Goal: Information Seeking & Learning: Understand process/instructions

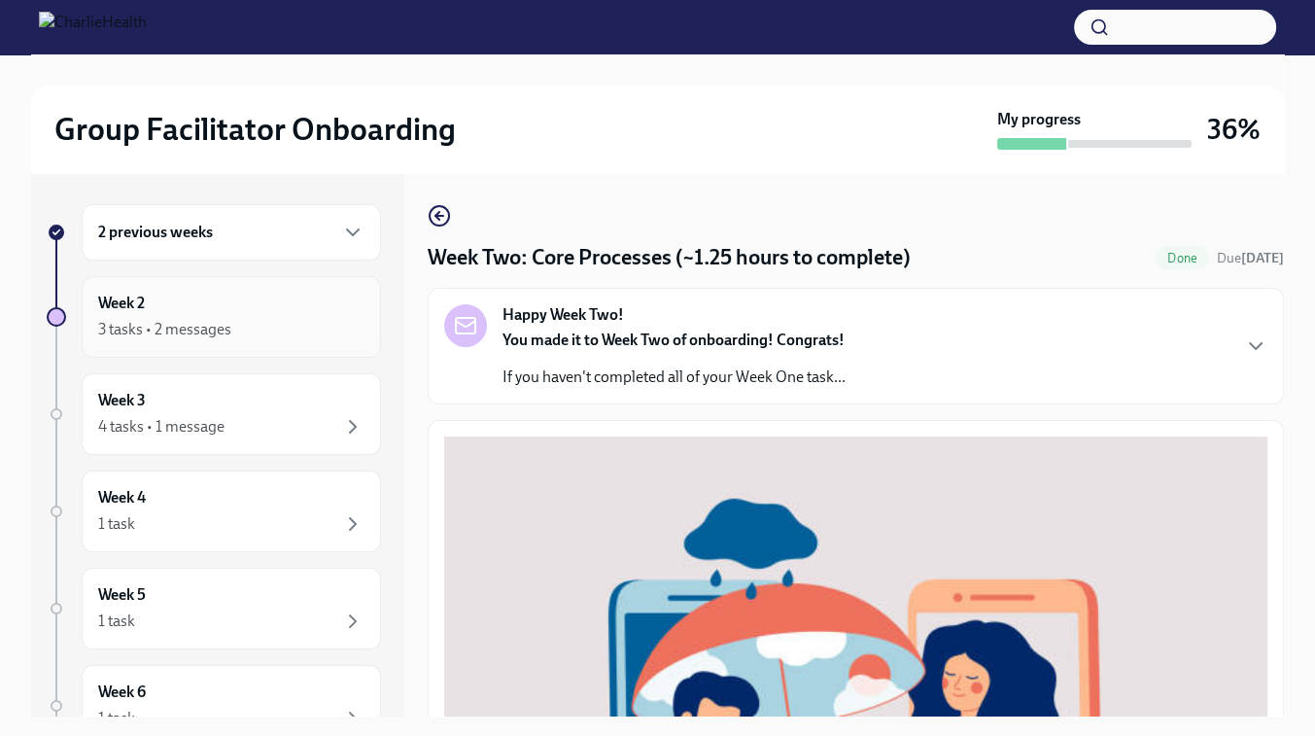
click at [240, 329] on div "3 tasks • 2 messages" at bounding box center [231, 329] width 266 height 23
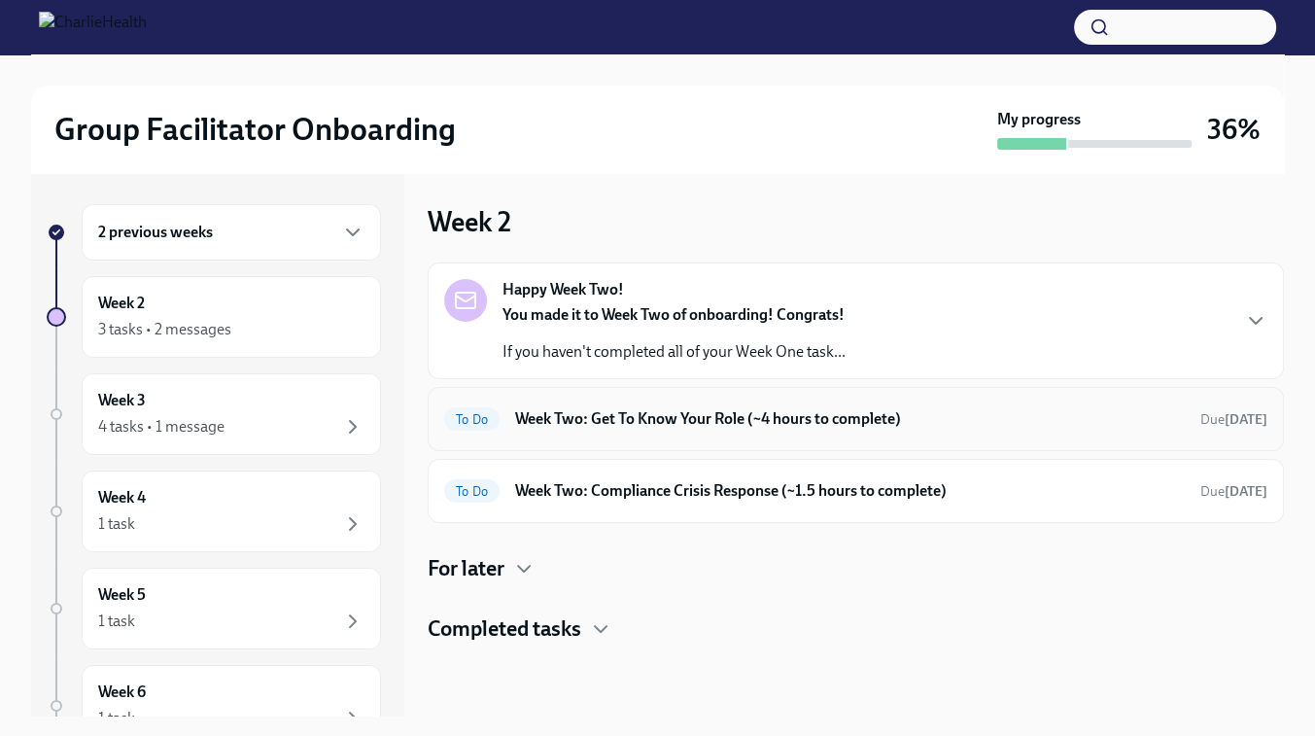
click at [660, 423] on h6 "Week Two: Get To Know Your Role (~4 hours to complete)" at bounding box center [850, 418] width 670 height 21
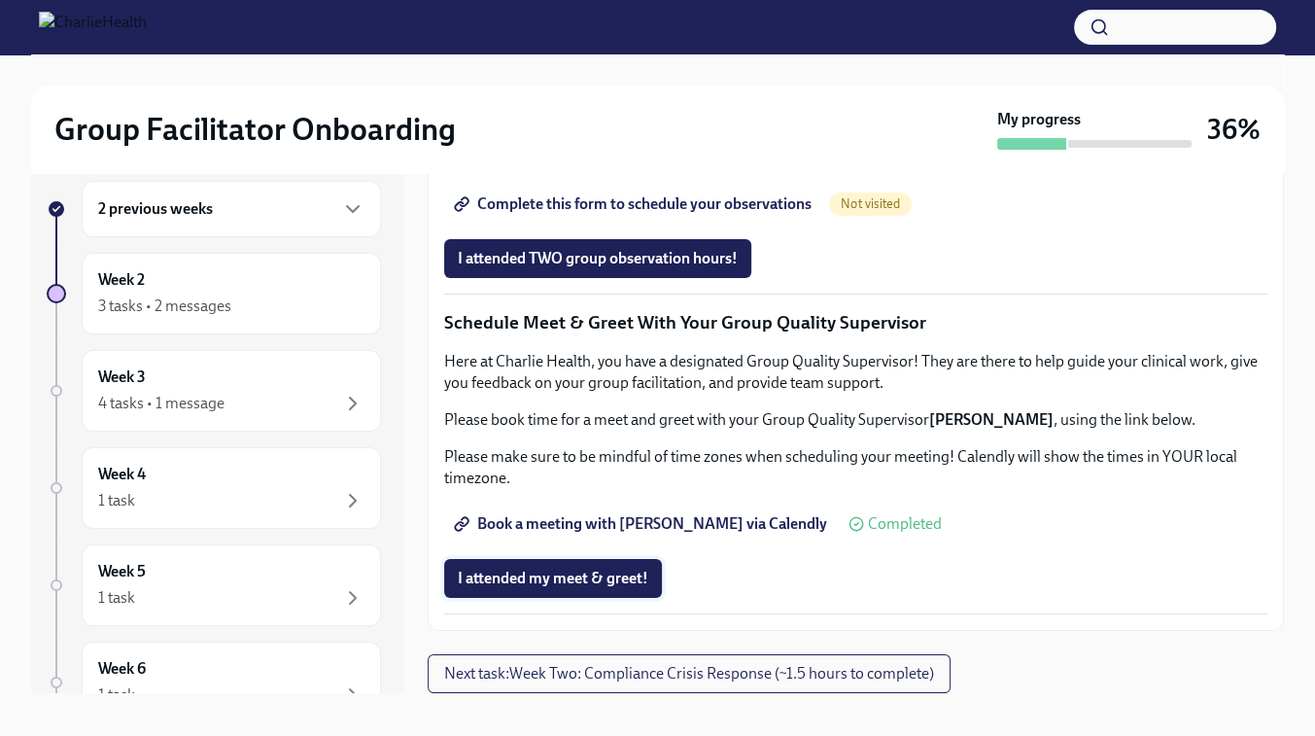
scroll to position [35, 0]
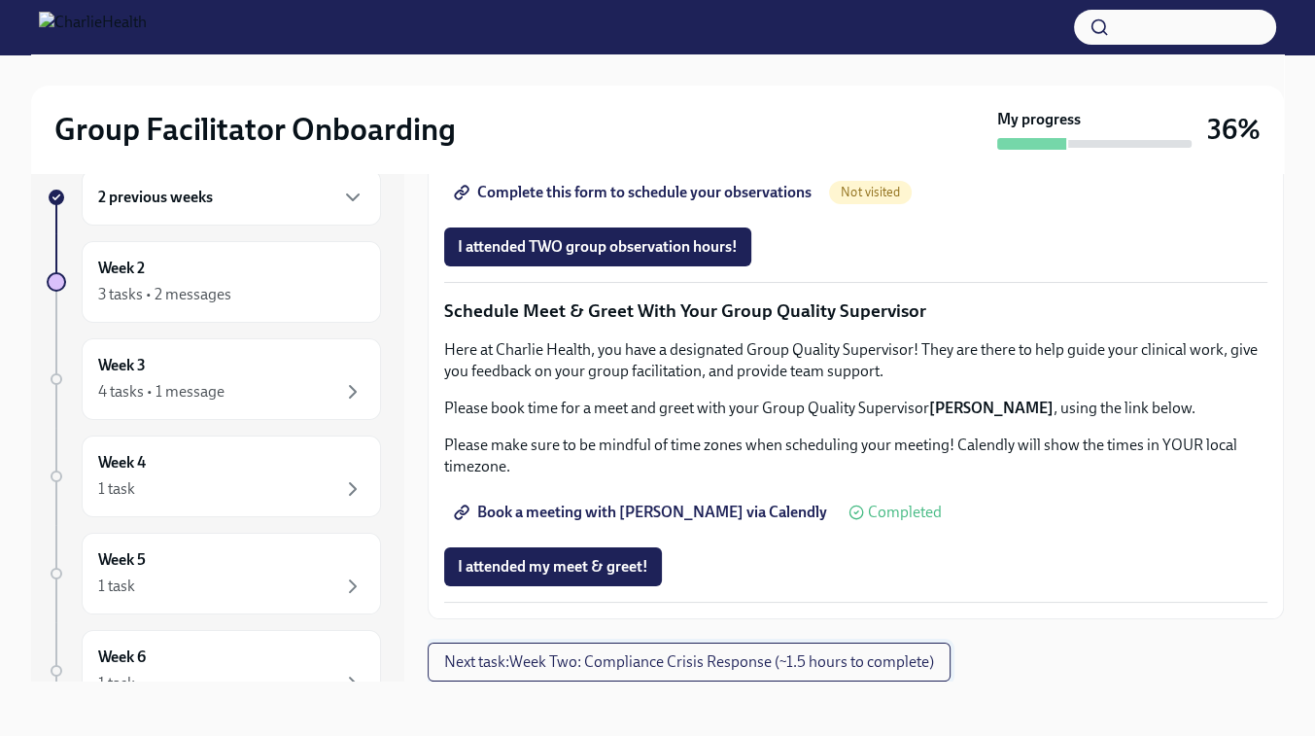
click at [637, 658] on span "Next task : Week Two: Compliance Crisis Response (~1.5 hours to complete)" at bounding box center [689, 661] width 490 height 19
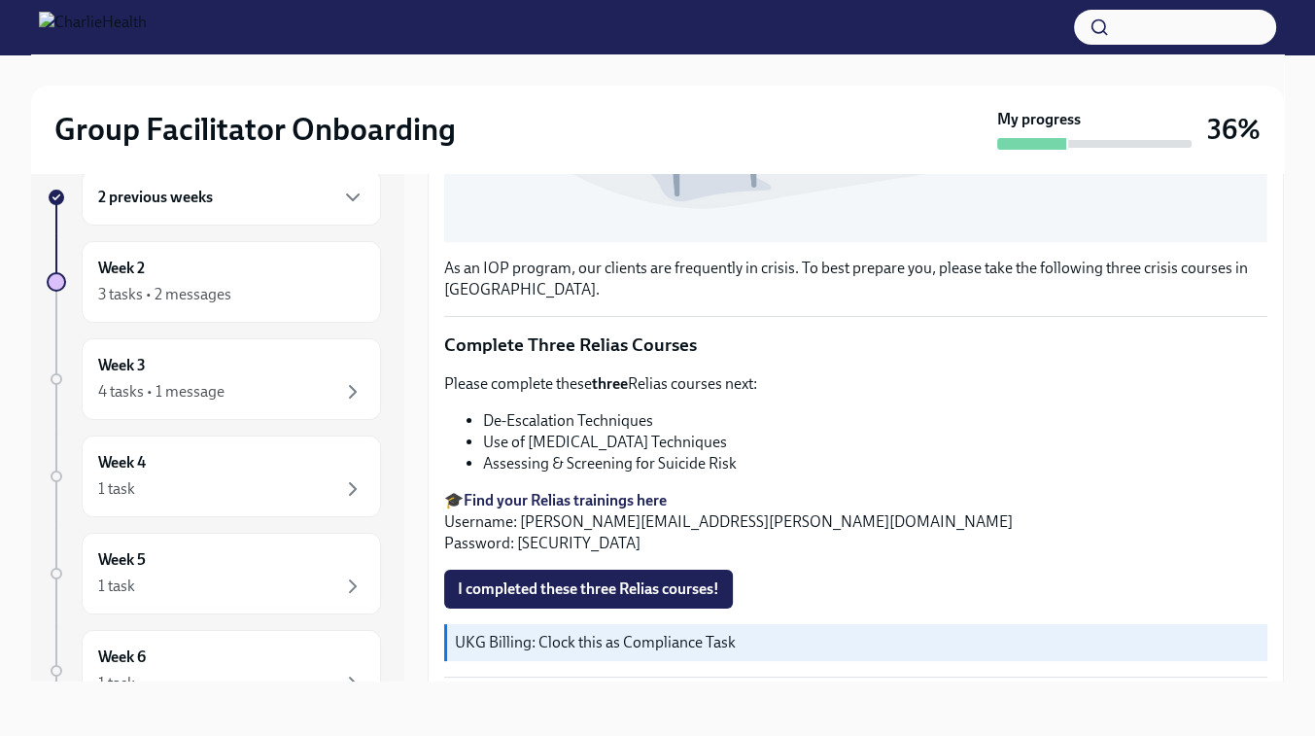
scroll to position [653, 0]
click at [533, 503] on strong "Find your Relias trainings here" at bounding box center [565, 500] width 203 height 18
click at [514, 585] on span "I completed these three Relias courses!" at bounding box center [588, 588] width 261 height 19
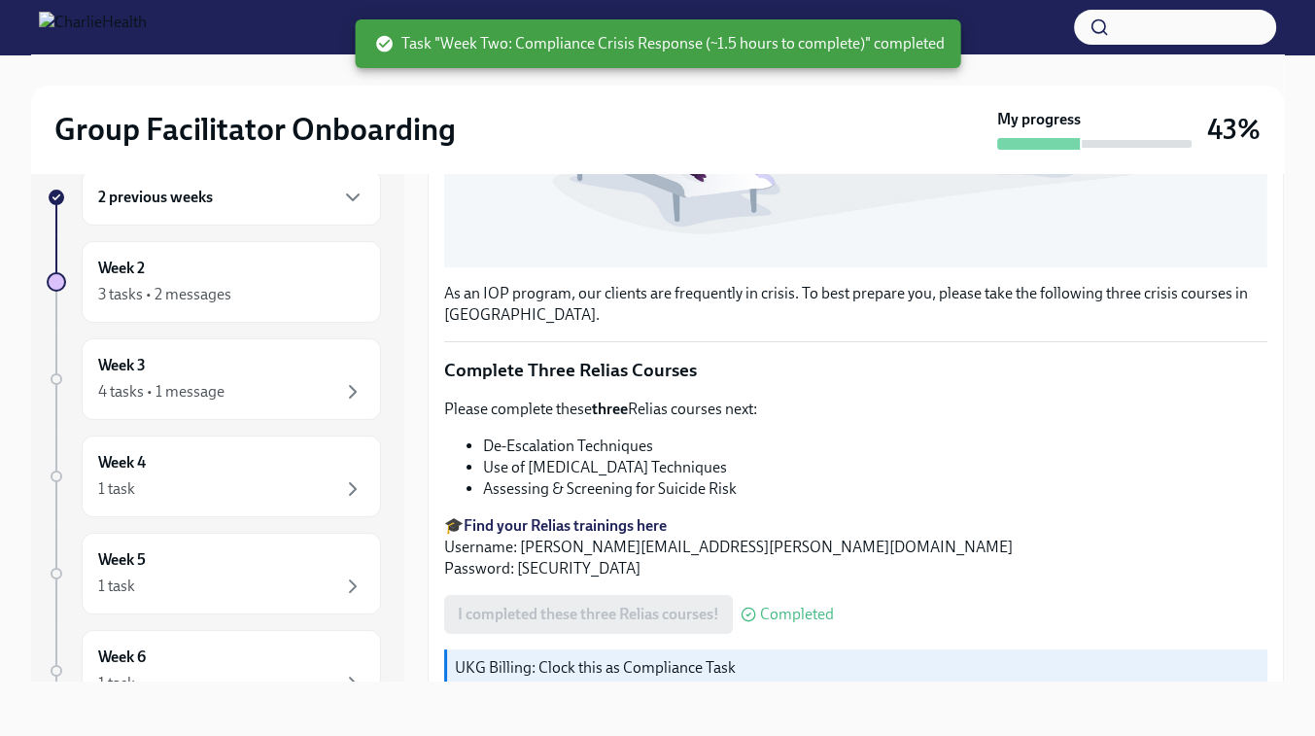
scroll to position [665, 0]
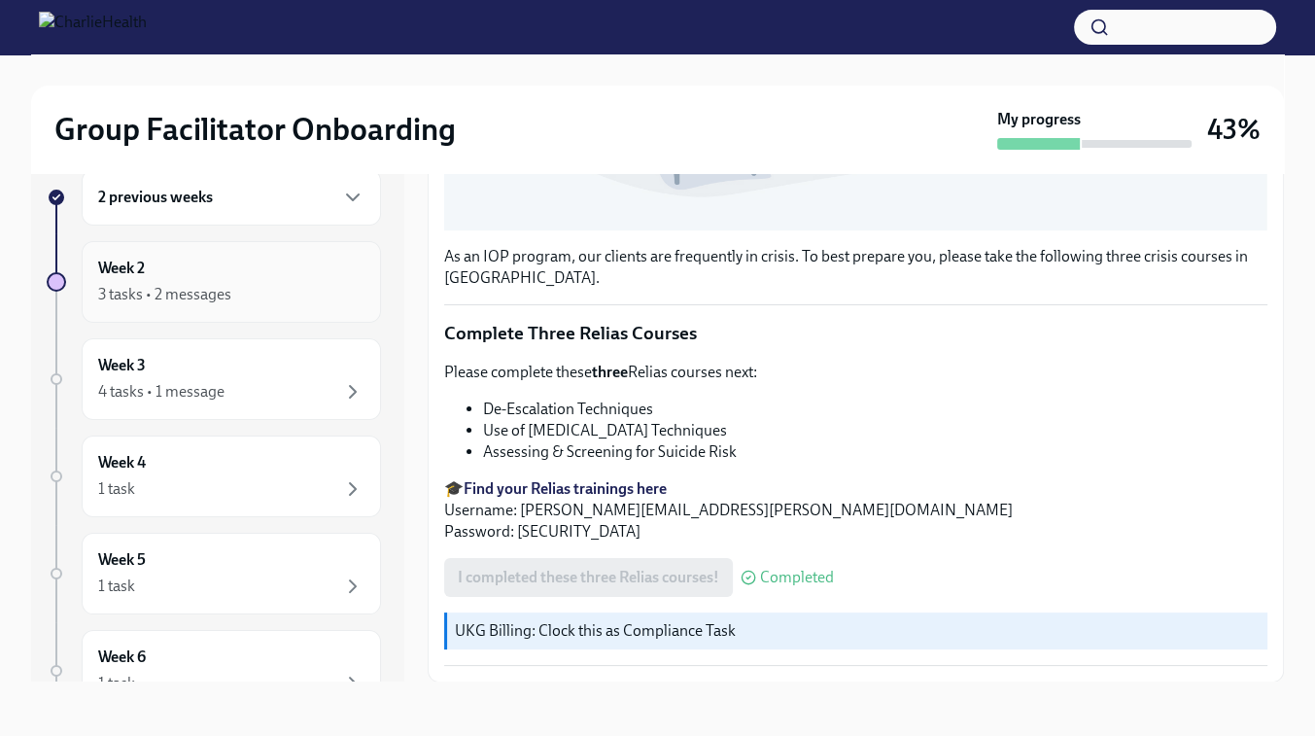
click at [271, 295] on div "3 tasks • 2 messages" at bounding box center [231, 294] width 266 height 23
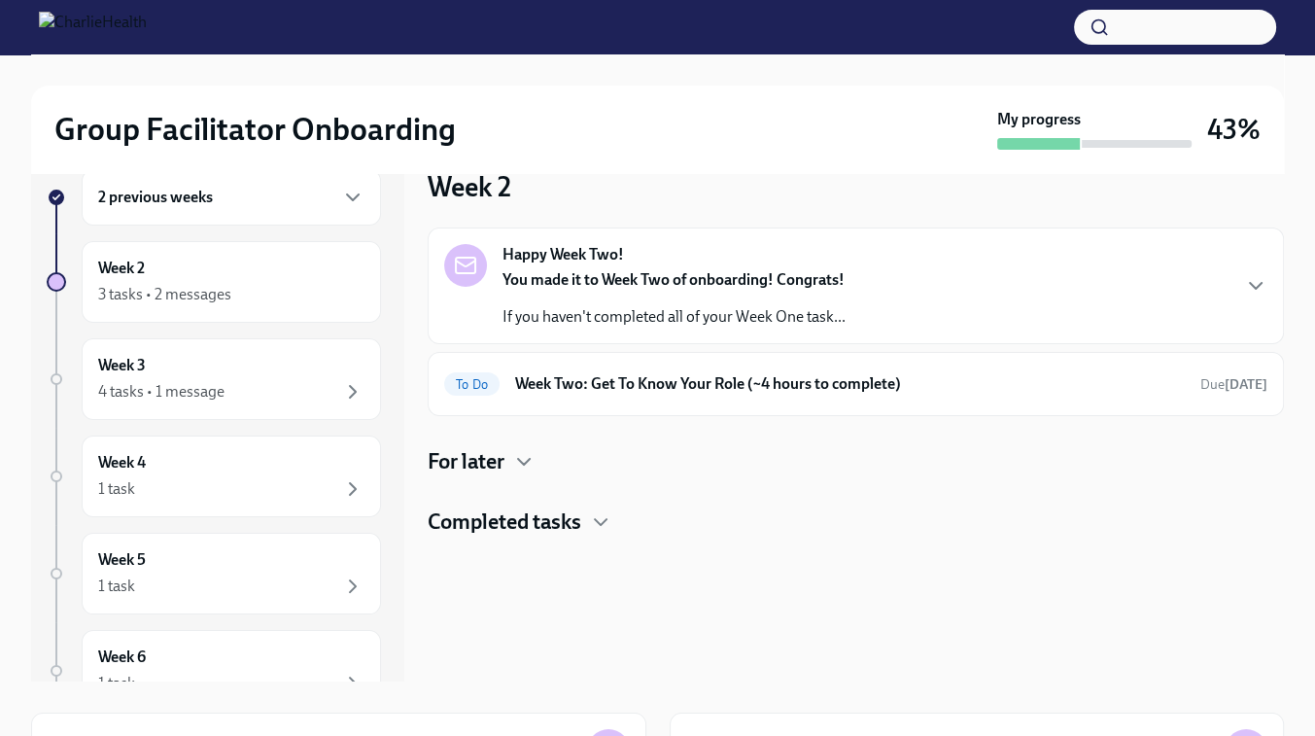
click at [639, 286] on strong "You made it to Week Two of onboarding! Congrats!" at bounding box center [673, 279] width 342 height 18
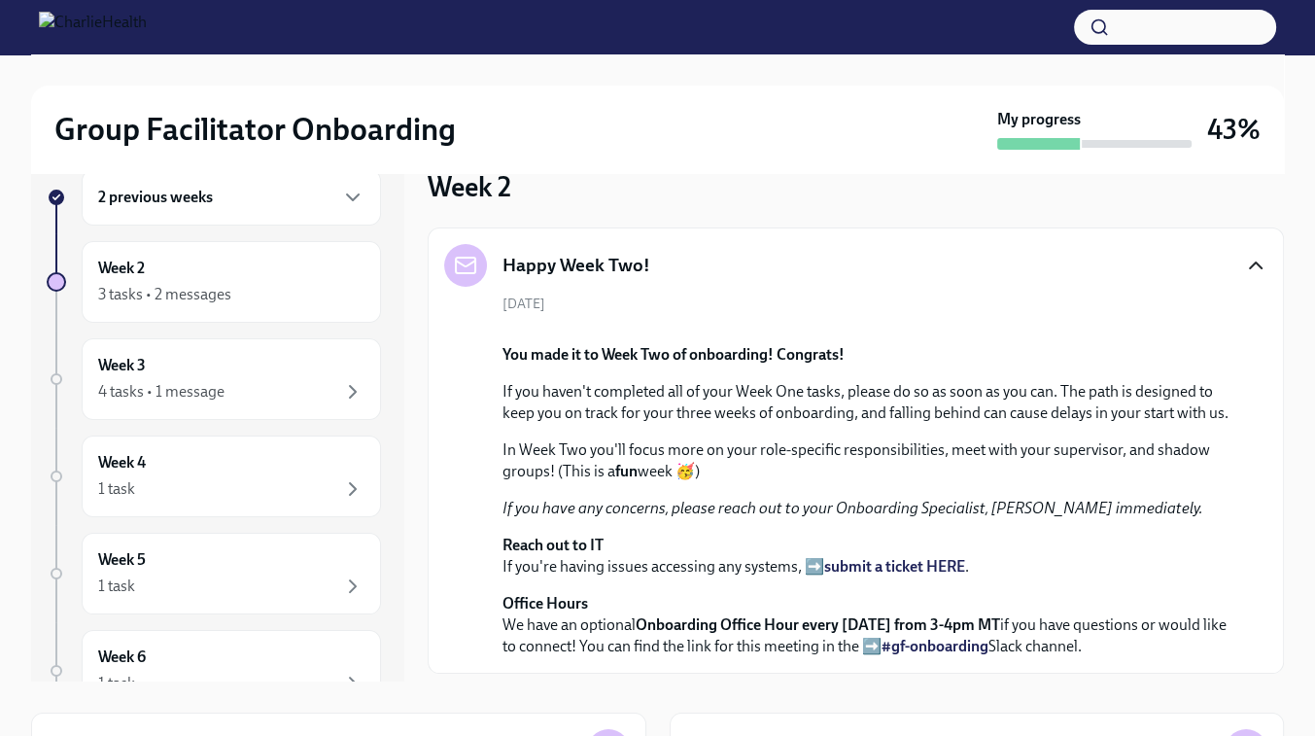
click at [1257, 264] on icon "button" at bounding box center [1256, 265] width 12 height 6
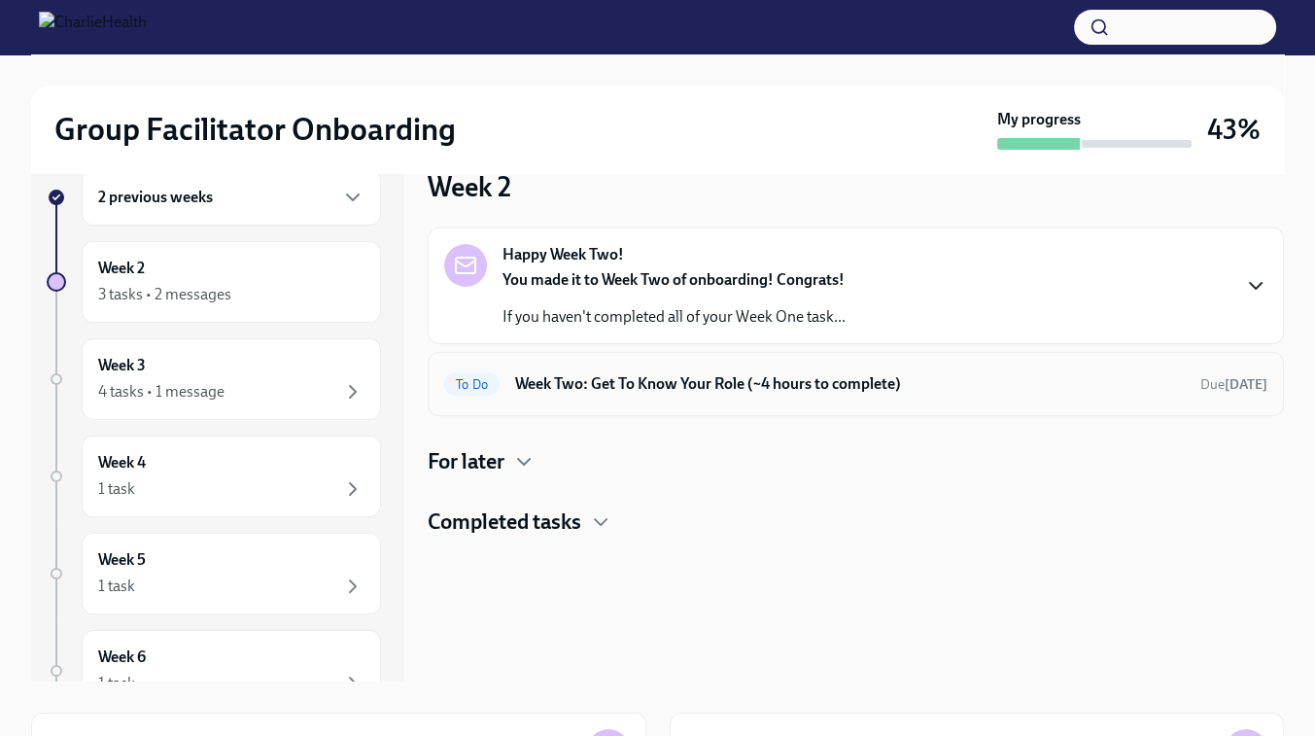
click at [1007, 392] on h6 "Week Two: Get To Know Your Role (~4 hours to complete)" at bounding box center [850, 383] width 670 height 21
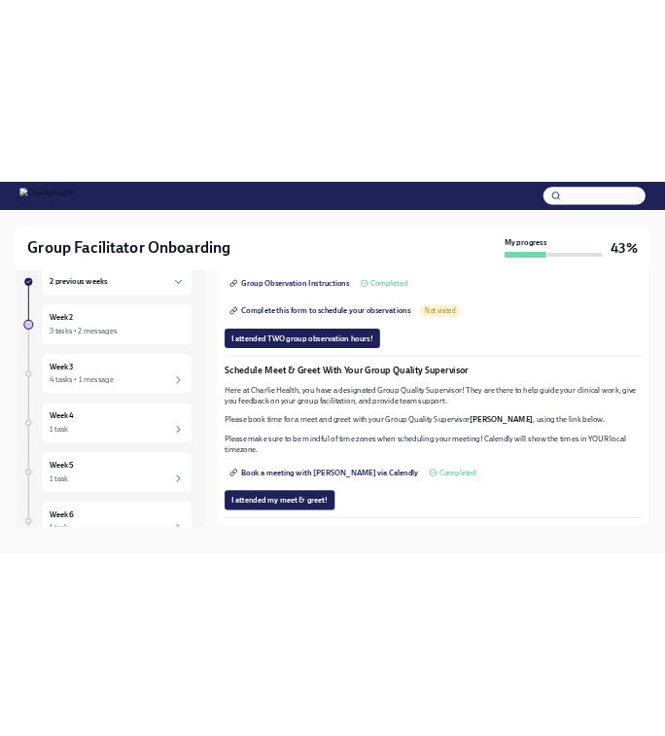
scroll to position [1663, 0]
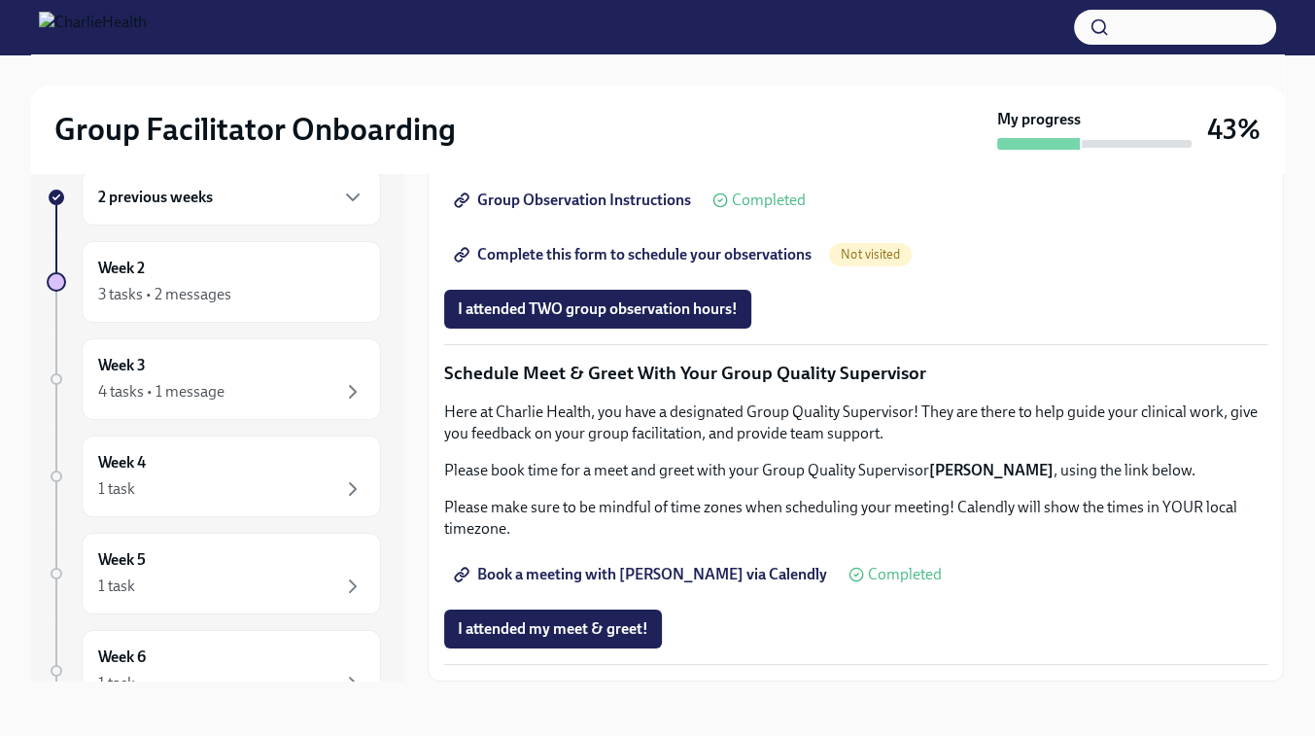
click at [600, 210] on span "Group Observation Instructions" at bounding box center [574, 199] width 233 height 19
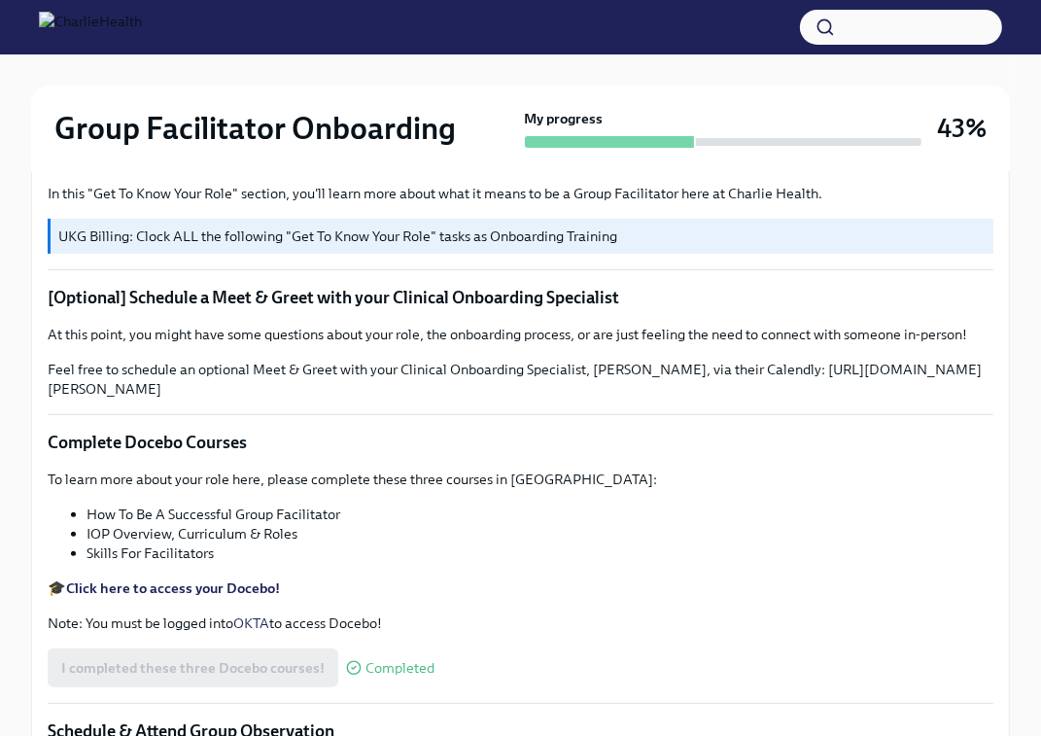
scroll to position [416, 0]
